Goal: Transaction & Acquisition: Book appointment/travel/reservation

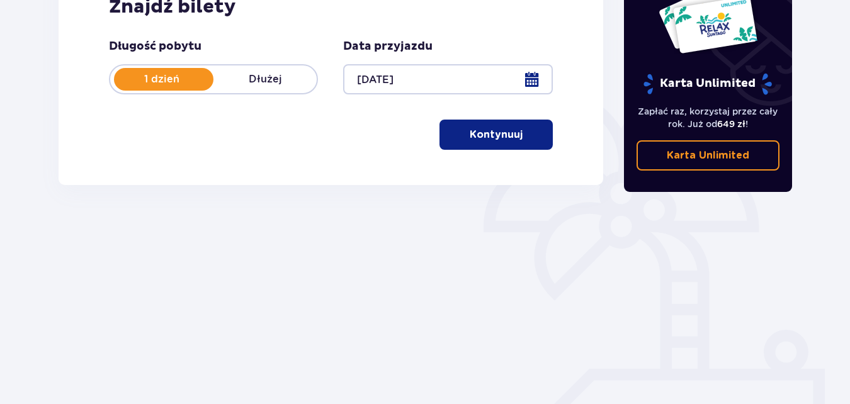
scroll to position [237, 0]
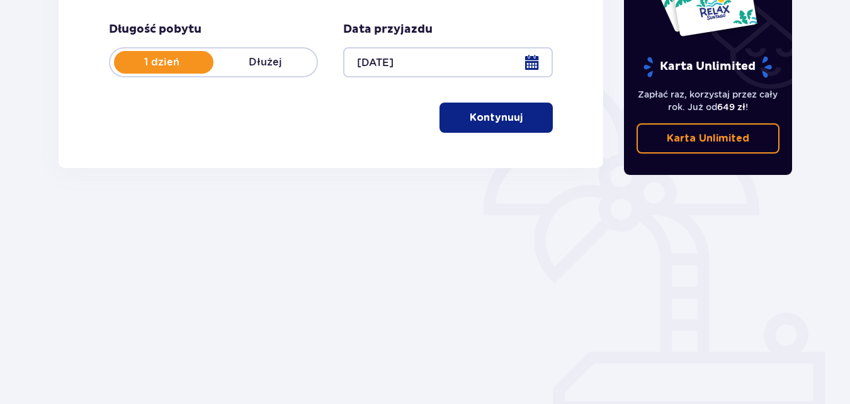
click at [503, 120] on p "Kontynuuj" at bounding box center [496, 118] width 53 height 14
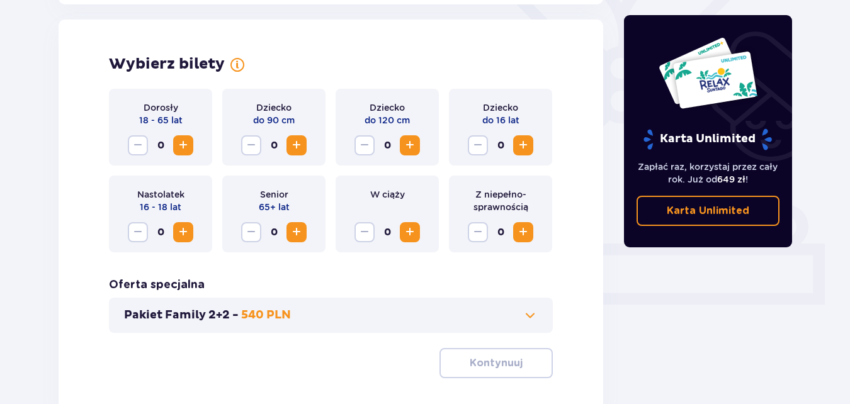
scroll to position [350, 0]
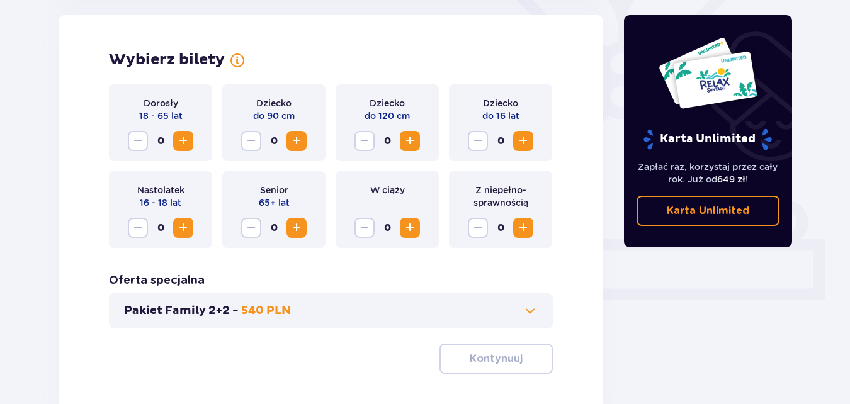
click at [186, 145] on span "Zwiększ" at bounding box center [183, 140] width 15 height 15
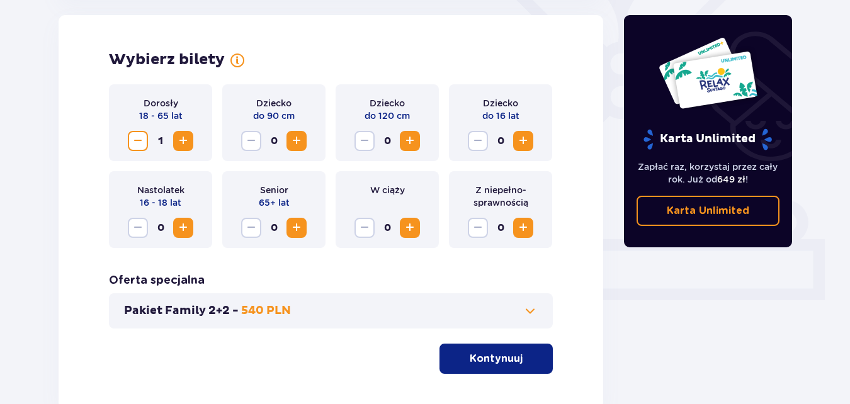
click at [186, 145] on span "Zwiększ" at bounding box center [183, 140] width 15 height 15
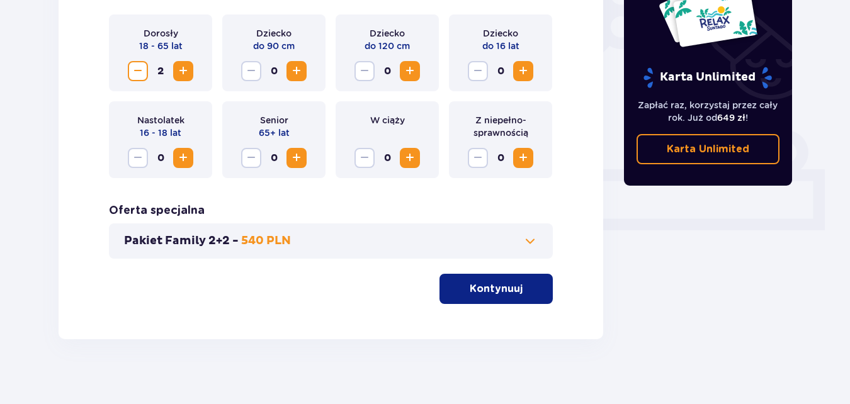
scroll to position [431, 0]
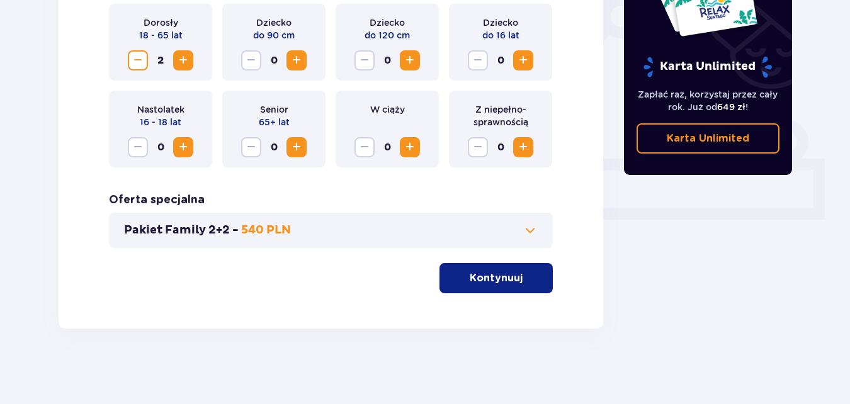
click at [529, 227] on span at bounding box center [529, 230] width 15 height 15
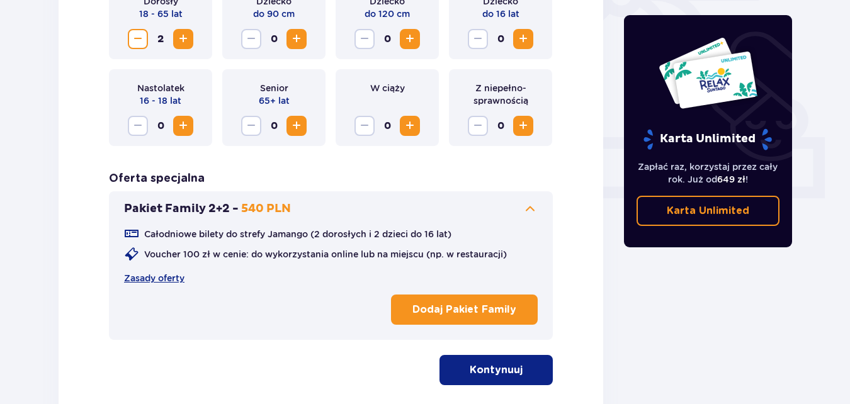
scroll to position [471, 0]
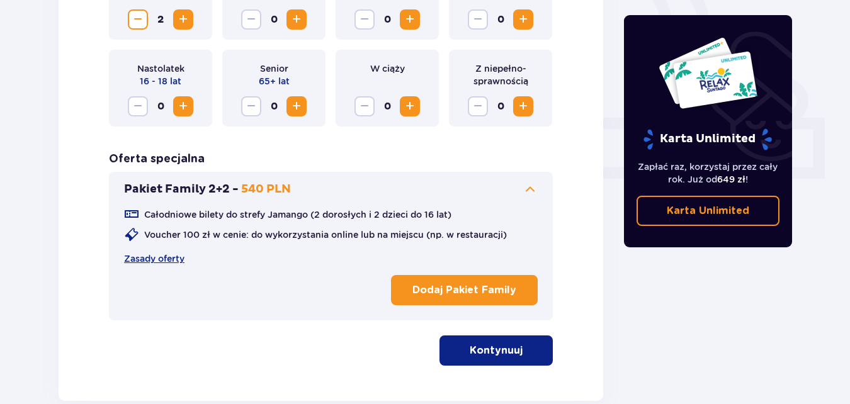
click at [522, 346] on span "button" at bounding box center [524, 350] width 15 height 15
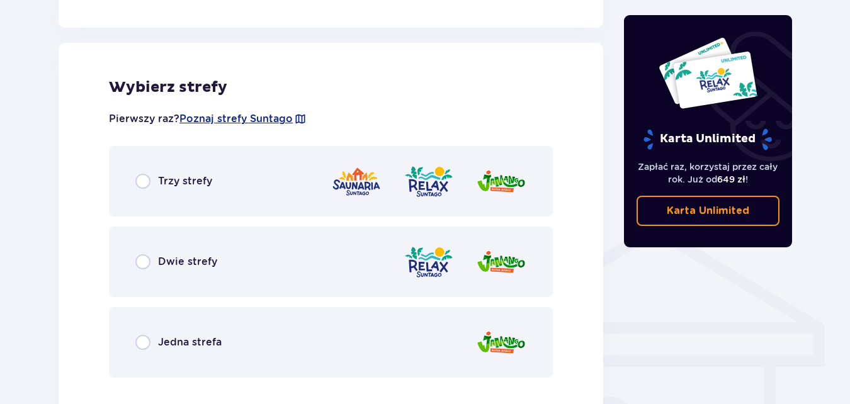
scroll to position [812, 0]
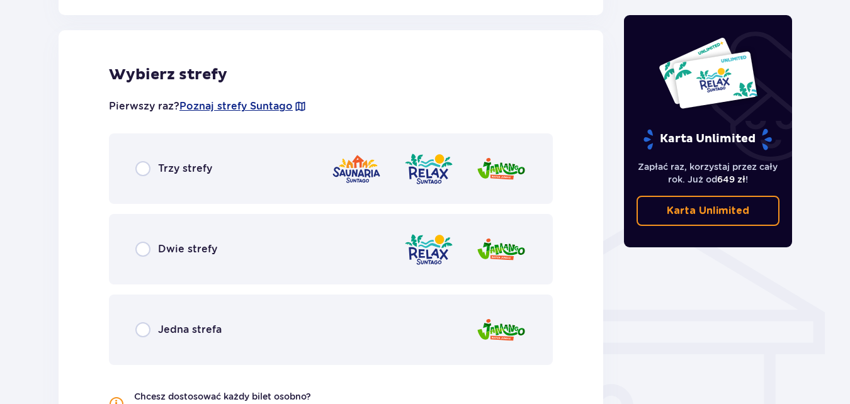
click at [149, 254] on input "radio" at bounding box center [142, 249] width 15 height 15
radio input "true"
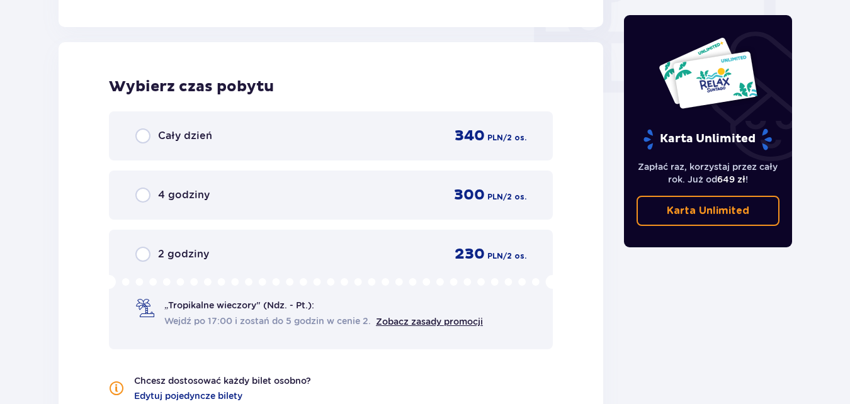
scroll to position [1250, 0]
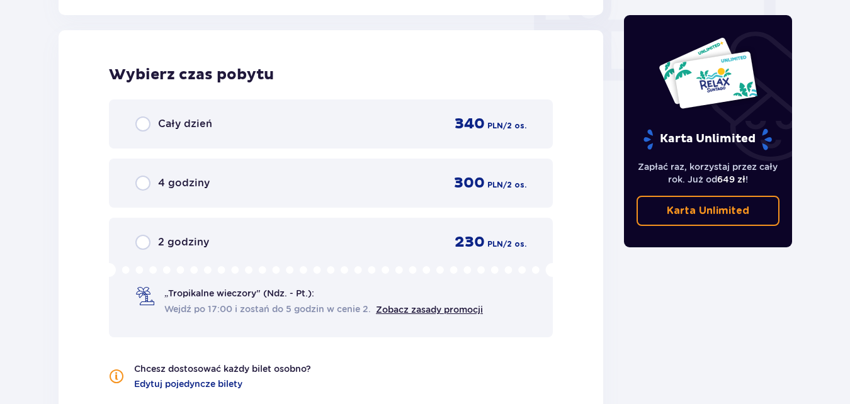
click at [142, 124] on input "radio" at bounding box center [142, 123] width 15 height 15
radio input "true"
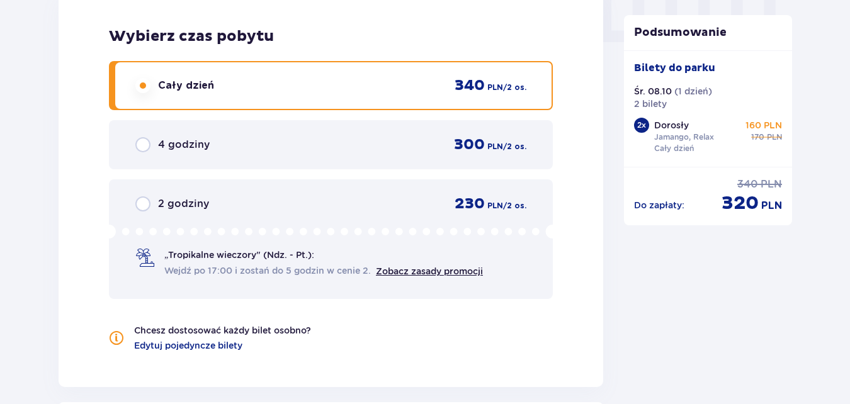
scroll to position [1463, 0]
